Goal: Check status

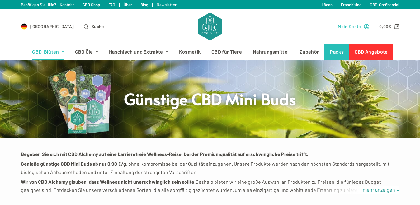
click at [351, 27] on span "Mein Konto" at bounding box center [349, 26] width 23 height 7
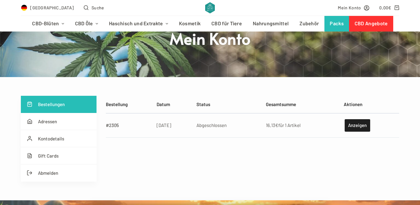
scroll to position [62, 0]
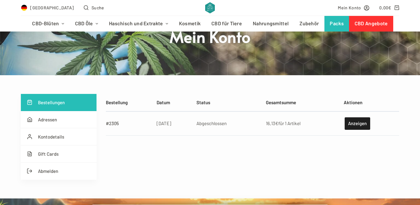
click at [54, 100] on link "Bestellungen" at bounding box center [59, 102] width 76 height 17
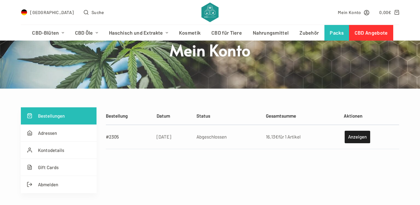
scroll to position [62, 0]
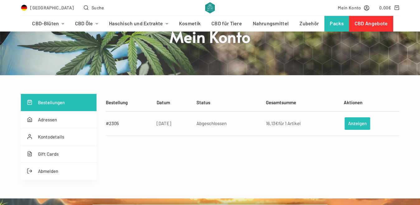
click at [360, 119] on link "Anzeigen" at bounding box center [358, 123] width 26 height 12
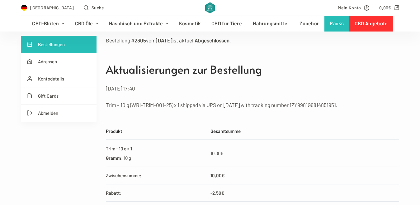
scroll to position [125, 0]
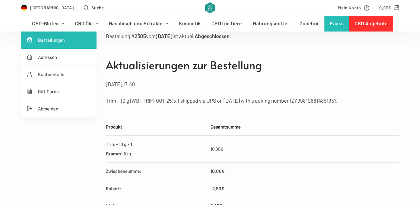
drag, startPoint x: 299, startPoint y: 100, endPoint x: 364, endPoint y: 100, distance: 65.1
click at [364, 100] on p "Trim – 10 g (WBI-TRIM-001-25) x 1 shipped via UPS on 28.08.2025 with tracking n…" at bounding box center [252, 100] width 293 height 9
click at [354, 102] on p "Trim – 10 g (WBI-TRIM-001-25) x 1 shipped via UPS on 28.08.2025 with tracking n…" at bounding box center [252, 100] width 293 height 9
drag, startPoint x: 345, startPoint y: 101, endPoint x: 300, endPoint y: 105, distance: 45.3
click at [300, 105] on p "Trim – 10 g (WBI-TRIM-001-25) x 1 shipped via UPS on 28.08.2025 with tracking n…" at bounding box center [252, 100] width 293 height 9
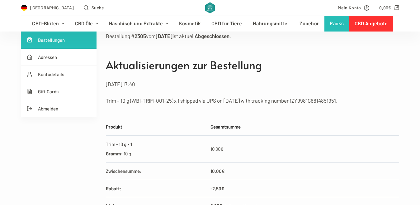
copy p "1ZY9981G6814851951"
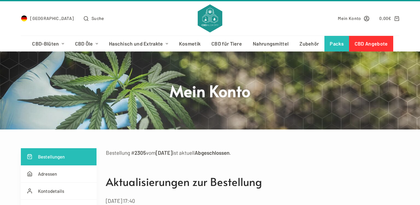
scroll to position [0, 0]
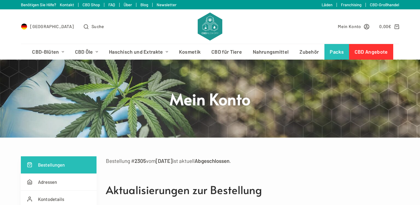
click at [355, 5] on link "Franchising" at bounding box center [351, 4] width 21 height 5
